Goal: Task Accomplishment & Management: Use online tool/utility

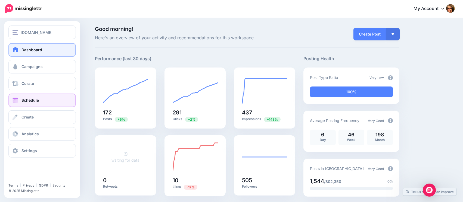
click at [26, 99] on span "Schedule" at bounding box center [29, 100] width 17 height 5
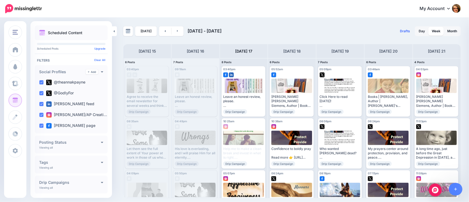
click at [403, 31] on span "Drafts" at bounding box center [405, 31] width 10 height 3
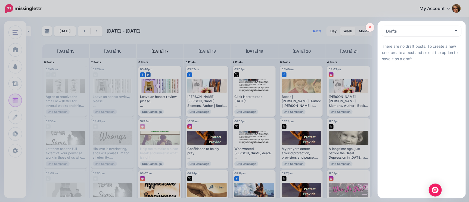
click at [371, 28] on icon at bounding box center [370, 28] width 2 height 4
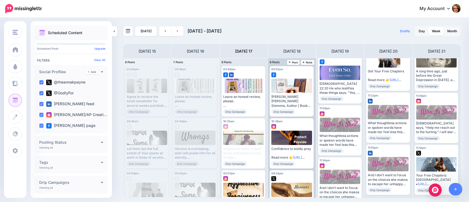
scroll to position [234, 0]
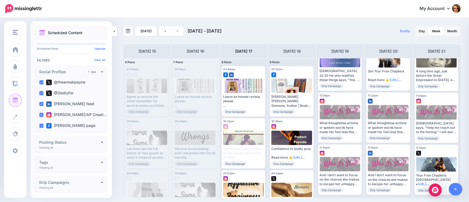
click at [355, 30] on div "Drafts 0 Day Week Month" at bounding box center [376, 31] width 169 height 10
click at [292, 52] on h4 "Thursday 18" at bounding box center [291, 51] width 17 height 7
click at [293, 62] on span "Post" at bounding box center [294, 62] width 10 height 3
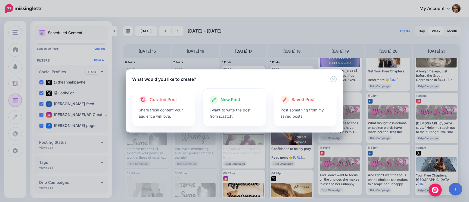
click at [231, 99] on span "New Post" at bounding box center [230, 99] width 20 height 7
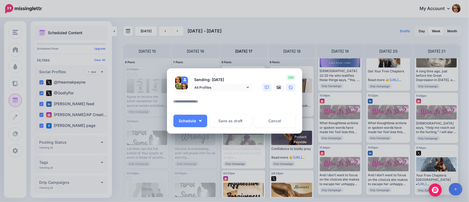
click at [266, 89] on icon at bounding box center [267, 88] width 4 height 4
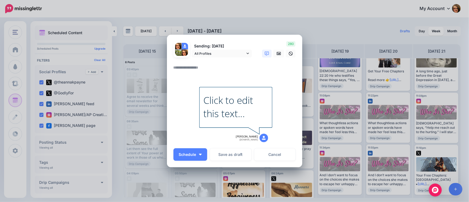
click at [203, 70] on textarea at bounding box center [235, 69] width 125 height 11
click at [189, 69] on textarea "**********" at bounding box center [235, 69] width 125 height 11
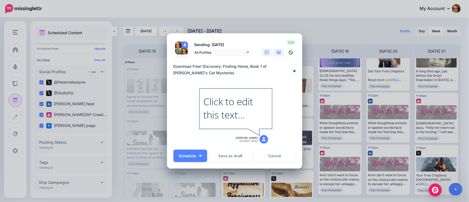
click at [277, 52] on icon at bounding box center [279, 52] width 4 height 3
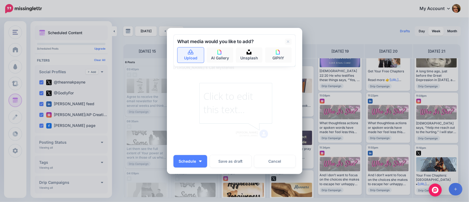
click at [189, 52] on icon at bounding box center [190, 52] width 5 height 5
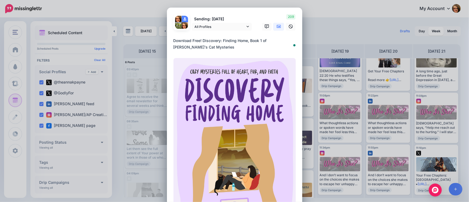
click at [218, 50] on textarea "**********" at bounding box center [235, 43] width 125 height 13
paste textarea "**********"
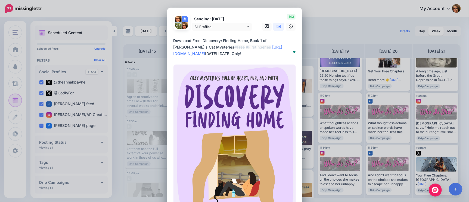
type textarea "**********"
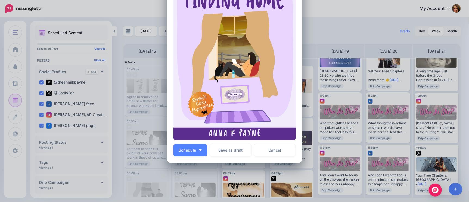
scroll to position [121, 0]
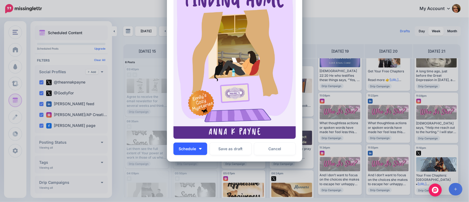
click at [199, 149] on button "Schedule" at bounding box center [190, 149] width 34 height 12
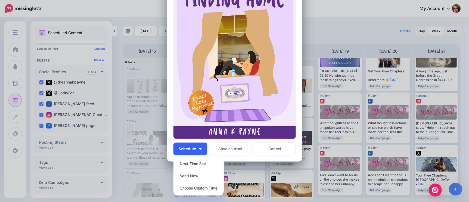
click at [186, 146] on button "Schedule" at bounding box center [190, 149] width 34 height 12
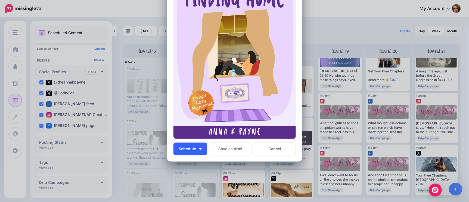
click at [186, 152] on button "Schedule" at bounding box center [190, 149] width 34 height 12
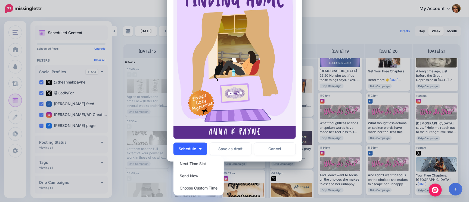
click at [181, 149] on span "Schedule" at bounding box center [187, 149] width 17 height 4
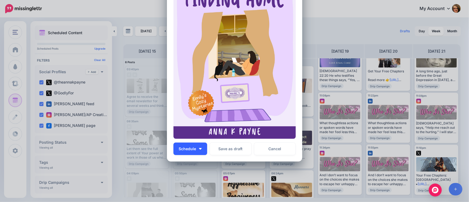
click at [181, 149] on span "Schedule" at bounding box center [187, 149] width 17 height 4
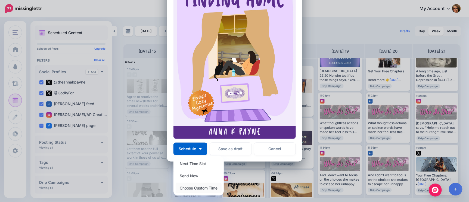
click at [189, 185] on link "Choose Custom Time" at bounding box center [199, 188] width 46 height 11
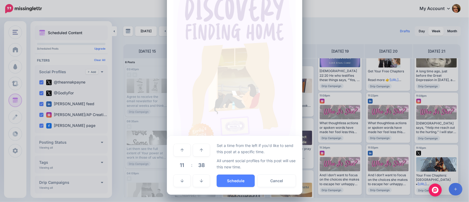
scroll to position [88, 0]
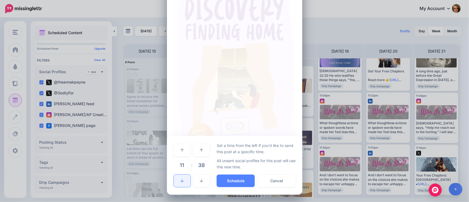
click at [180, 180] on icon at bounding box center [181, 181] width 3 height 4
click at [180, 151] on icon at bounding box center [181, 150] width 3 height 3
click at [200, 151] on icon at bounding box center [201, 150] width 3 height 3
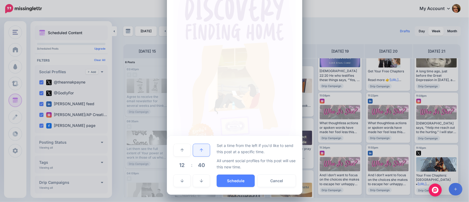
click at [200, 151] on icon at bounding box center [201, 150] width 3 height 3
click at [200, 180] on icon at bounding box center [201, 181] width 3 height 4
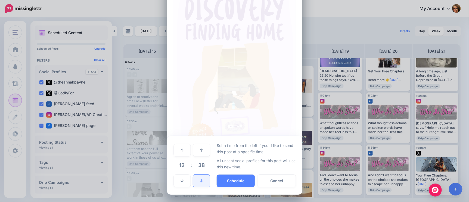
click at [200, 180] on icon at bounding box center [201, 181] width 3 height 4
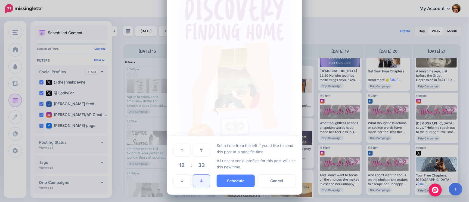
click at [200, 180] on icon at bounding box center [201, 181] width 3 height 4
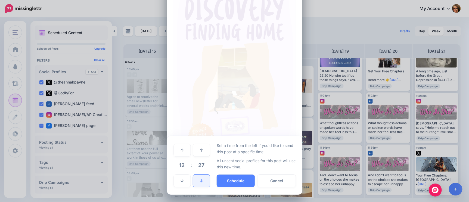
click at [200, 180] on icon at bounding box center [201, 181] width 3 height 4
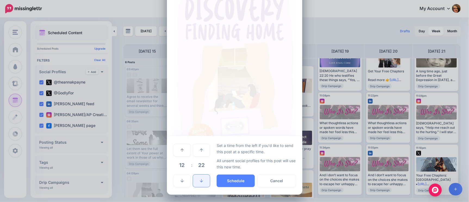
click at [200, 180] on icon at bounding box center [201, 181] width 3 height 4
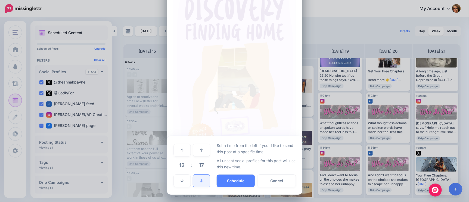
click at [200, 180] on icon at bounding box center [201, 181] width 3 height 4
click at [180, 180] on icon at bounding box center [181, 181] width 3 height 3
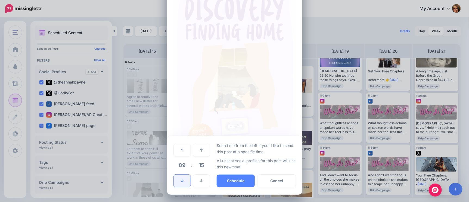
click at [180, 180] on icon at bounding box center [181, 181] width 3 height 3
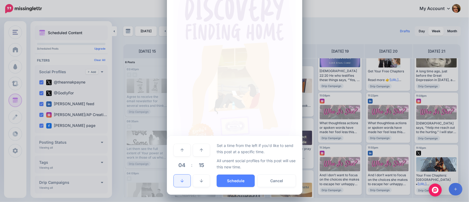
click at [180, 180] on icon at bounding box center [181, 181] width 3 height 3
click at [225, 181] on button "Schedule" at bounding box center [236, 181] width 38 height 12
